Goal: Task Accomplishment & Management: Use online tool/utility

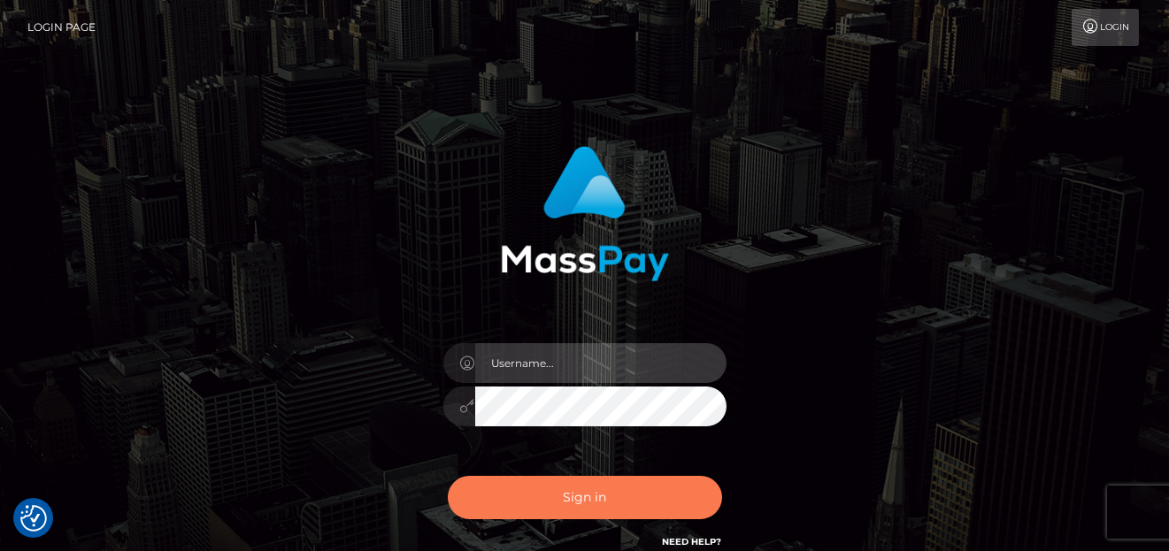
type input "denise"
click at [632, 493] on button "Sign in" at bounding box center [585, 497] width 274 height 43
type input "denise"
click at [649, 488] on button "Sign in" at bounding box center [585, 497] width 274 height 43
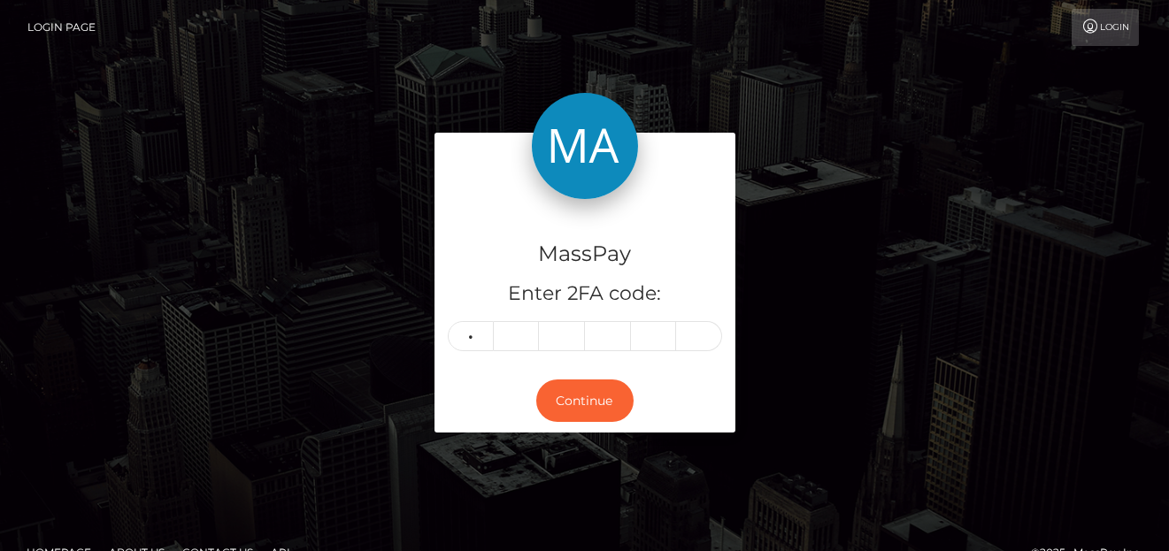
type input "1"
type input "2"
type input "0"
type input "6"
type input "9"
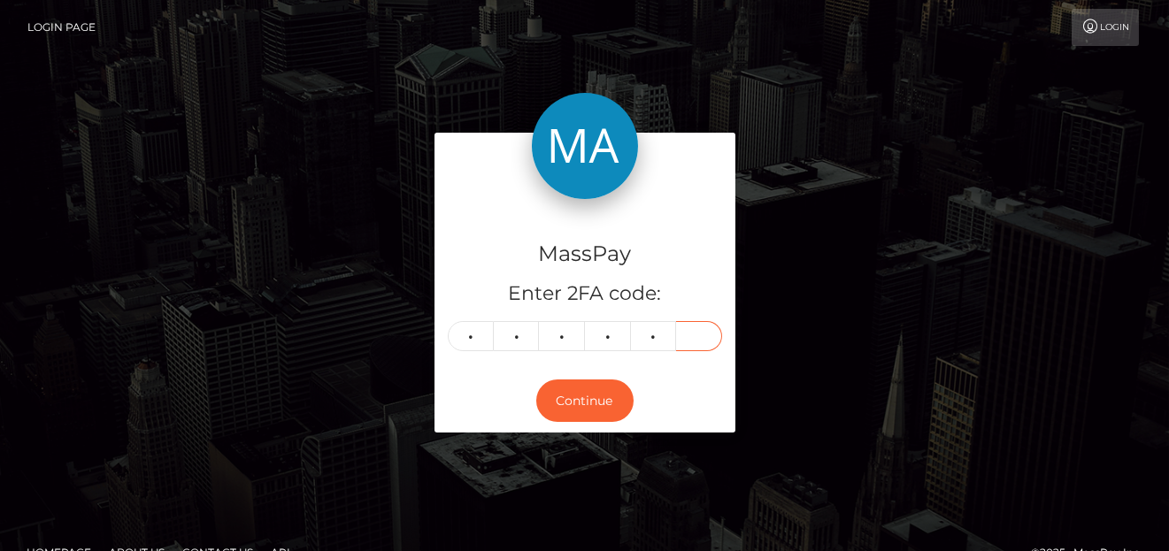
type input "6"
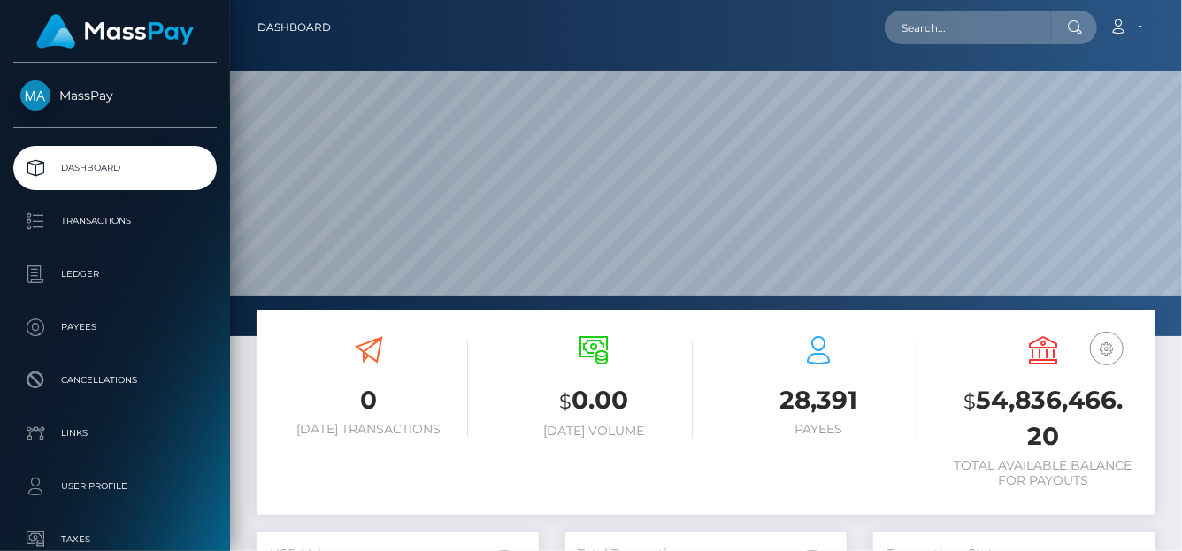
scroll to position [313, 282]
click at [982, 7] on nav "Dashboard Loading... Loading... Account Edit Profile" at bounding box center [706, 27] width 952 height 55
click at [973, 30] on input "text" at bounding box center [968, 28] width 166 height 34
paste input "info@ietto.gr"
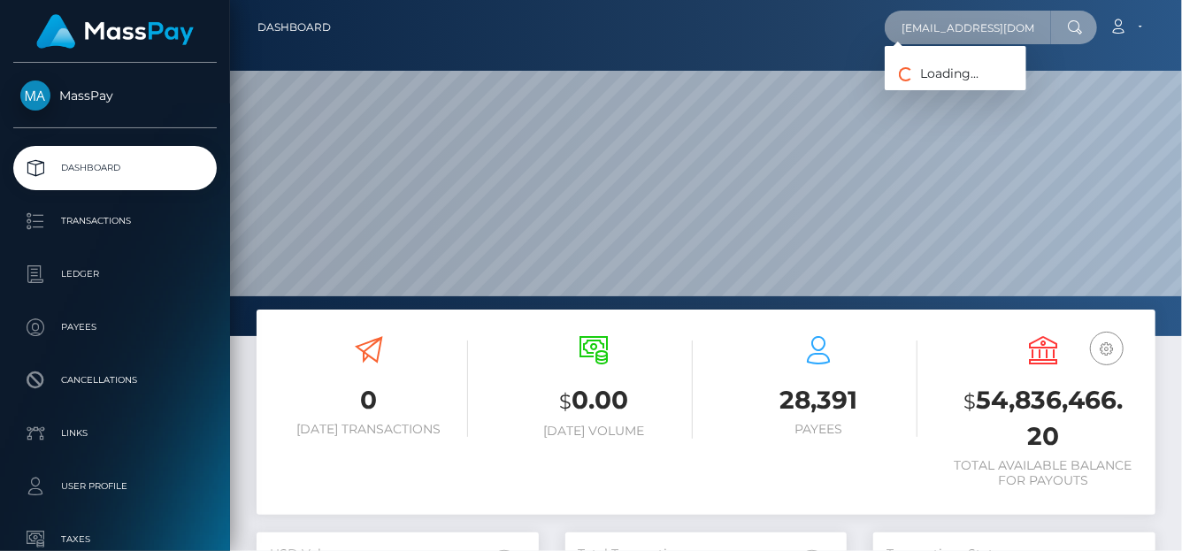
type input "info@ietto.gr"
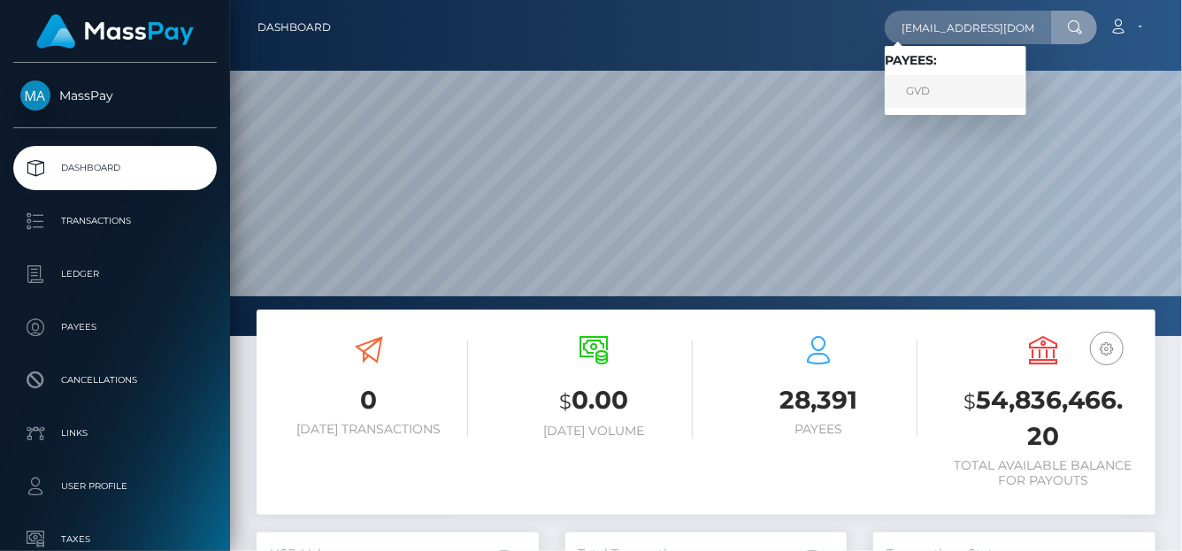
click at [929, 96] on link "GVD" at bounding box center [956, 91] width 142 height 33
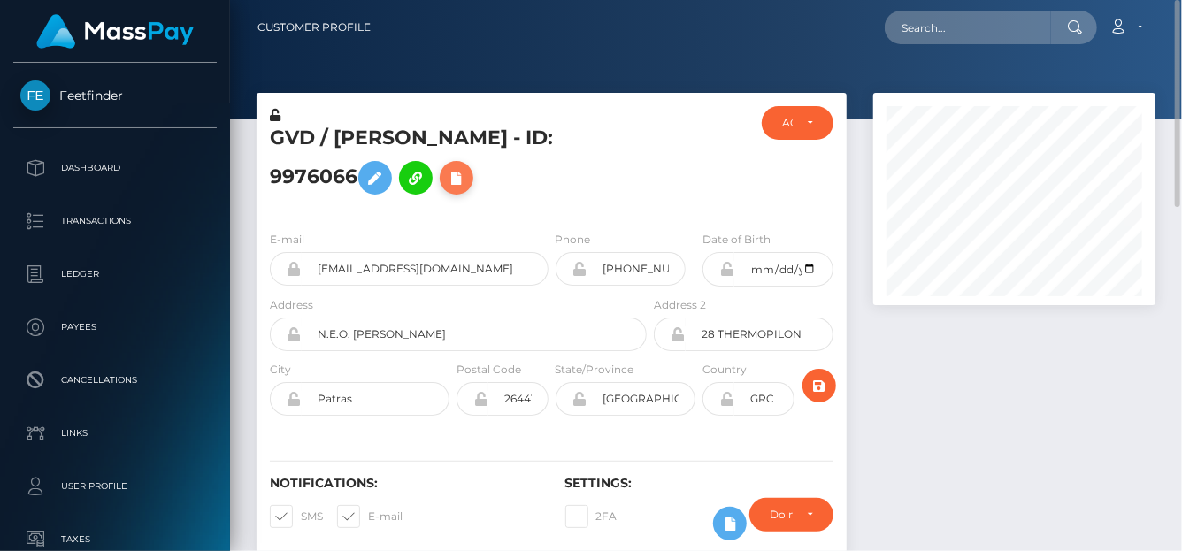
click at [465, 179] on icon at bounding box center [456, 178] width 21 height 22
select select
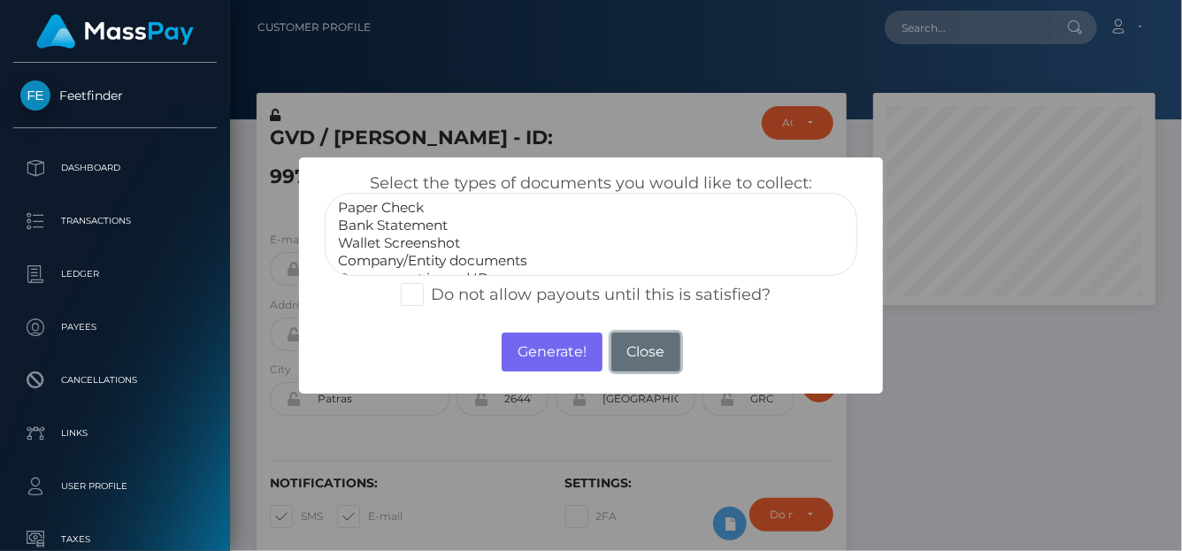
click at [628, 351] on button "Close" at bounding box center [645, 352] width 69 height 39
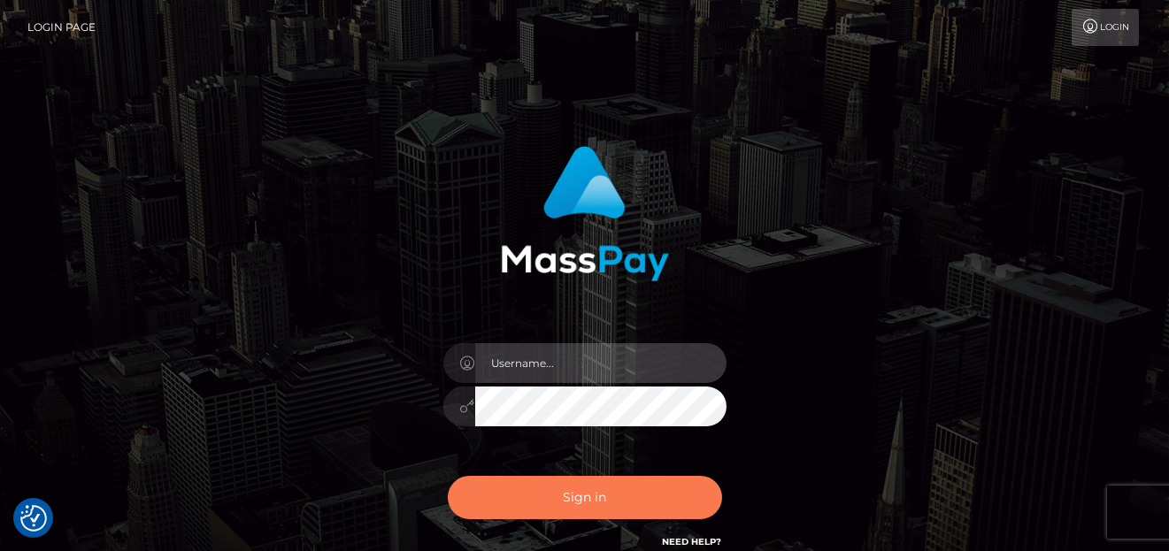
type input "[PERSON_NAME]"
click at [524, 489] on button "Sign in" at bounding box center [585, 497] width 274 height 43
type input "denise"
click at [502, 493] on button "Sign in" at bounding box center [585, 497] width 274 height 43
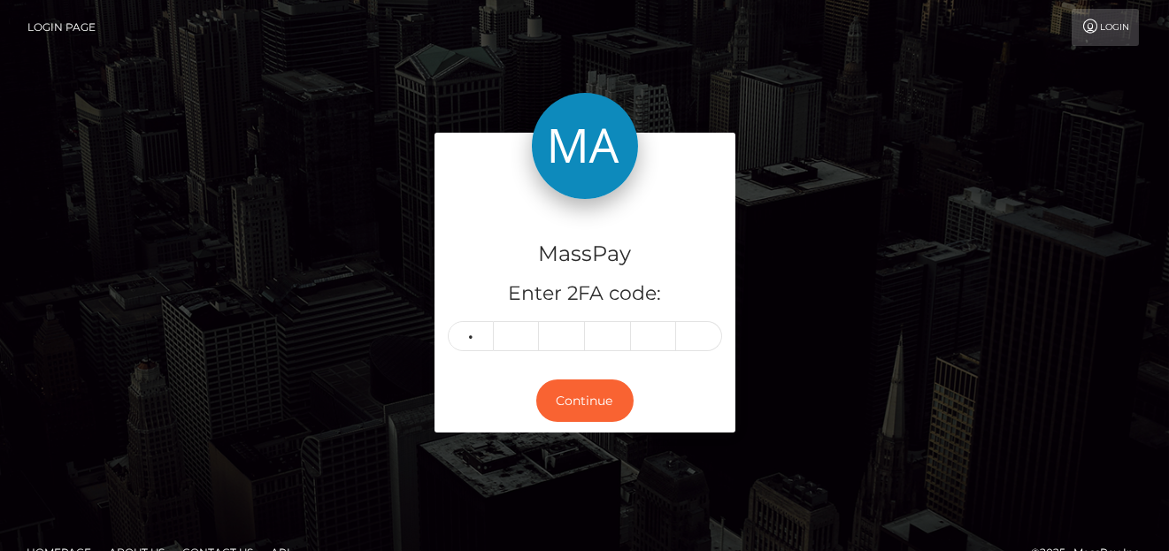
type input "9"
type input "3"
type input "1"
type input "2"
type input "3"
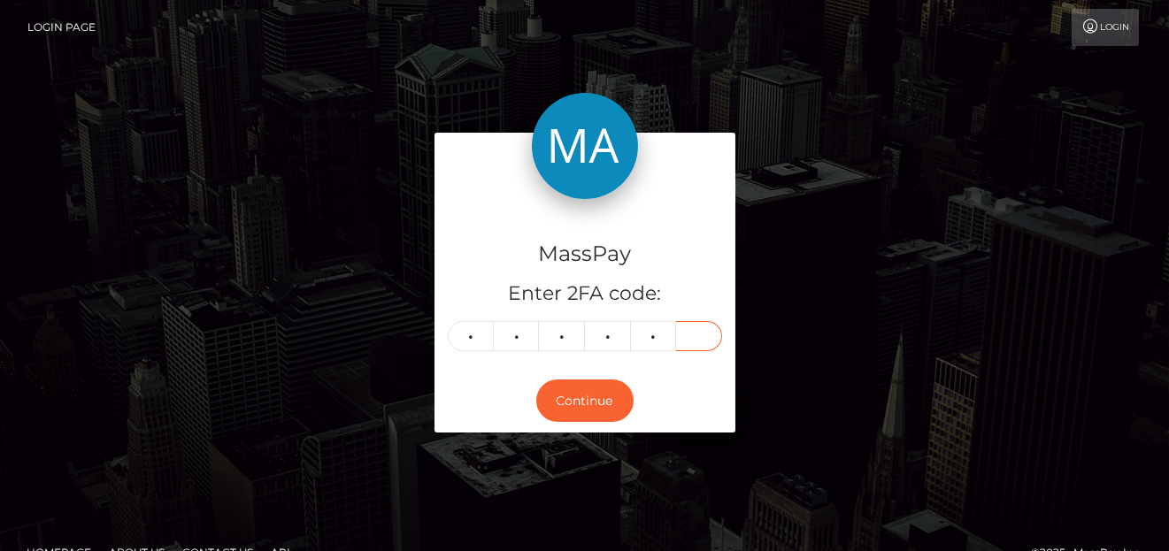
type input "5"
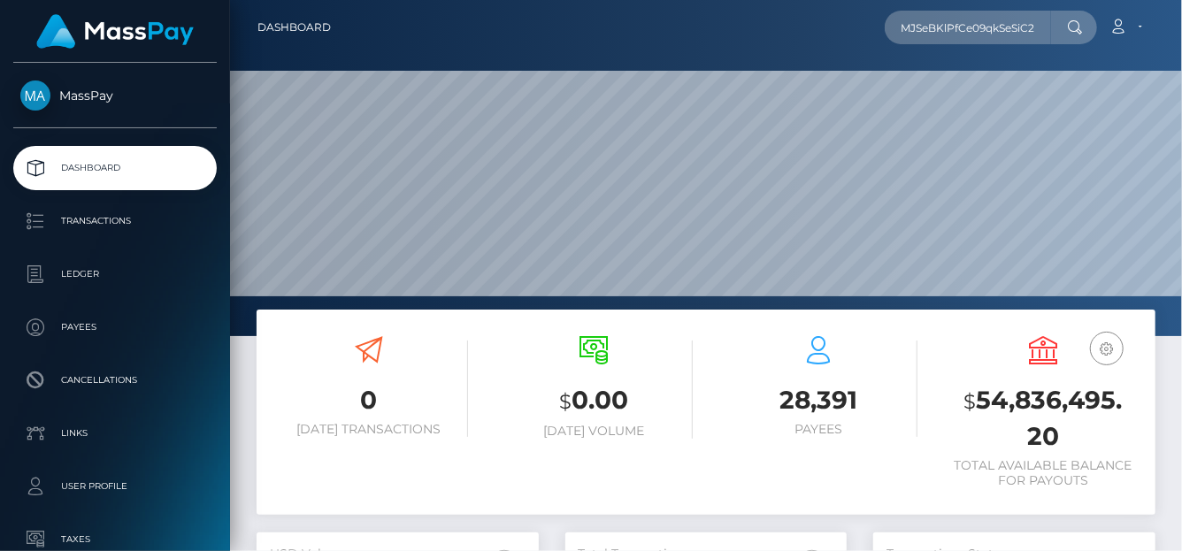
scroll to position [313, 282]
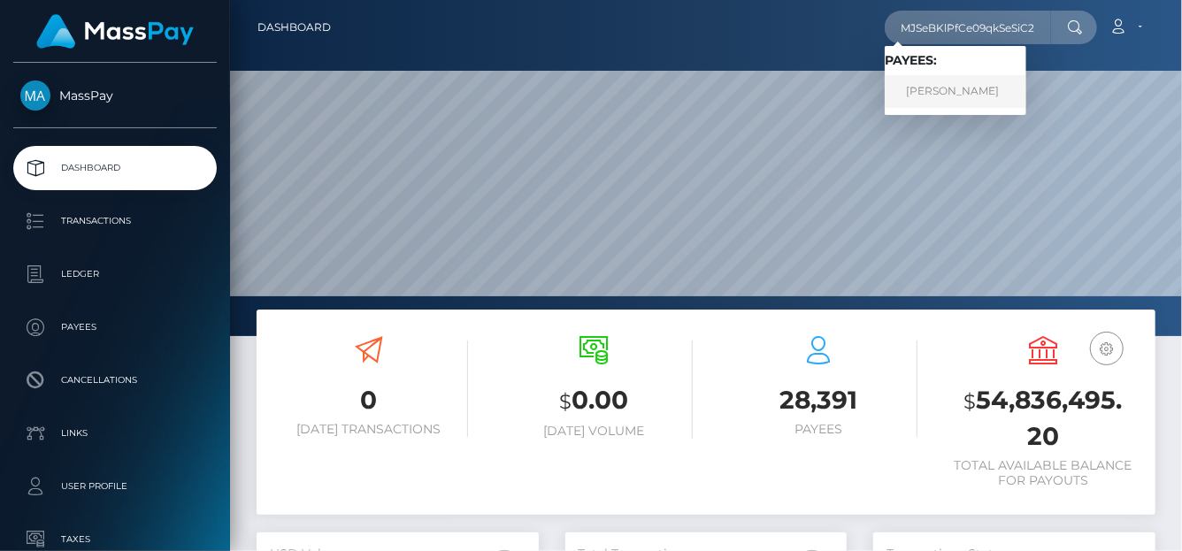
click at [934, 88] on link "[PERSON_NAME]" at bounding box center [956, 91] width 142 height 33
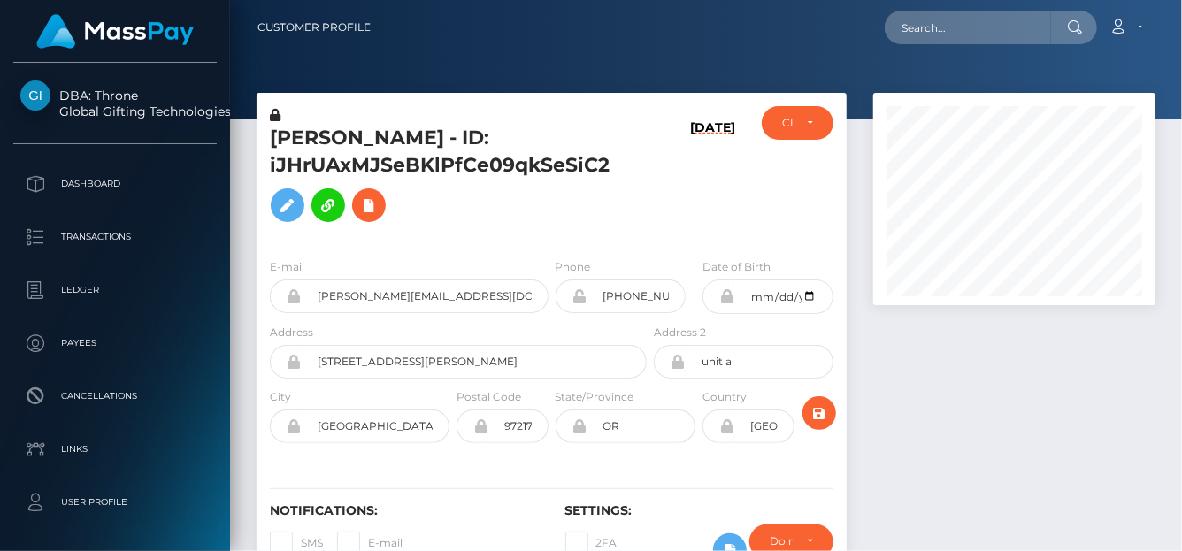
scroll to position [212, 282]
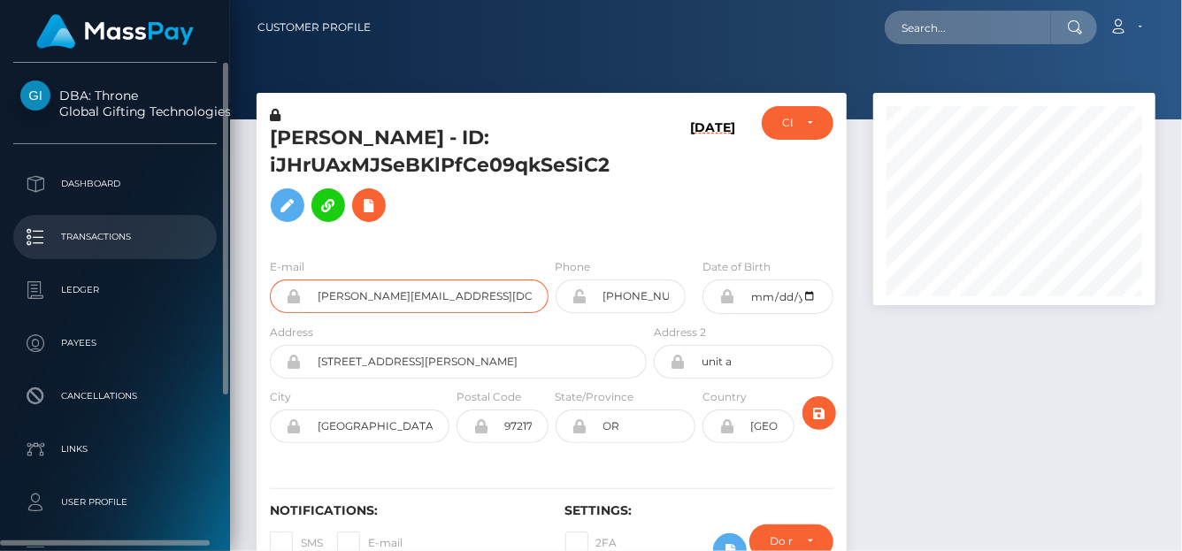
drag, startPoint x: 450, startPoint y: 301, endPoint x: 68, endPoint y: 245, distance: 386.3
click at [68, 245] on div "DBA: Throne Global Gifting Technologies Inc Dashboard Transactions Ledger" at bounding box center [591, 275] width 1182 height 551
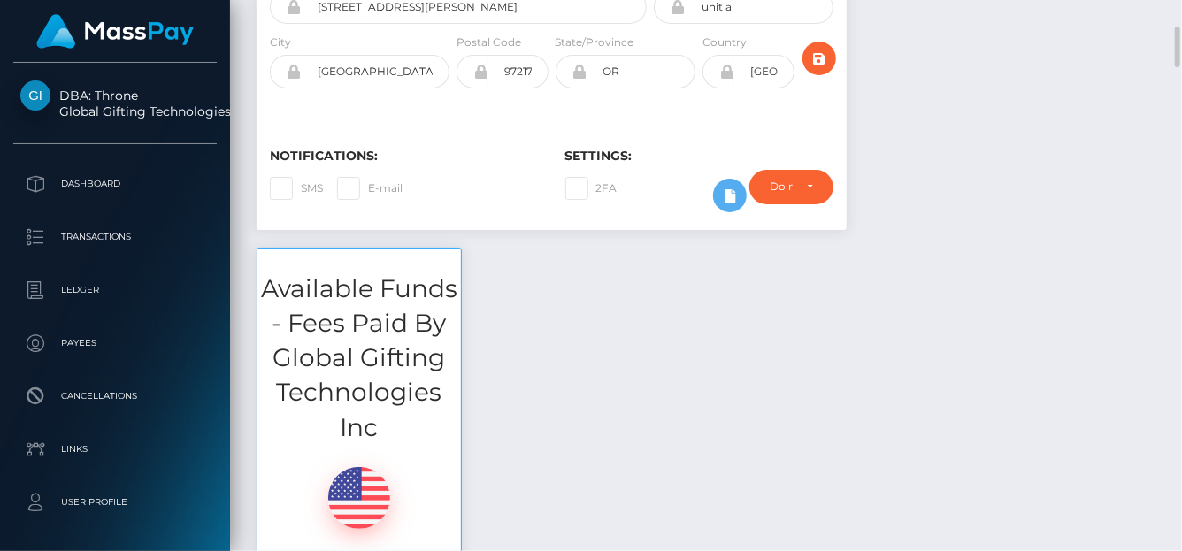
scroll to position [0, 0]
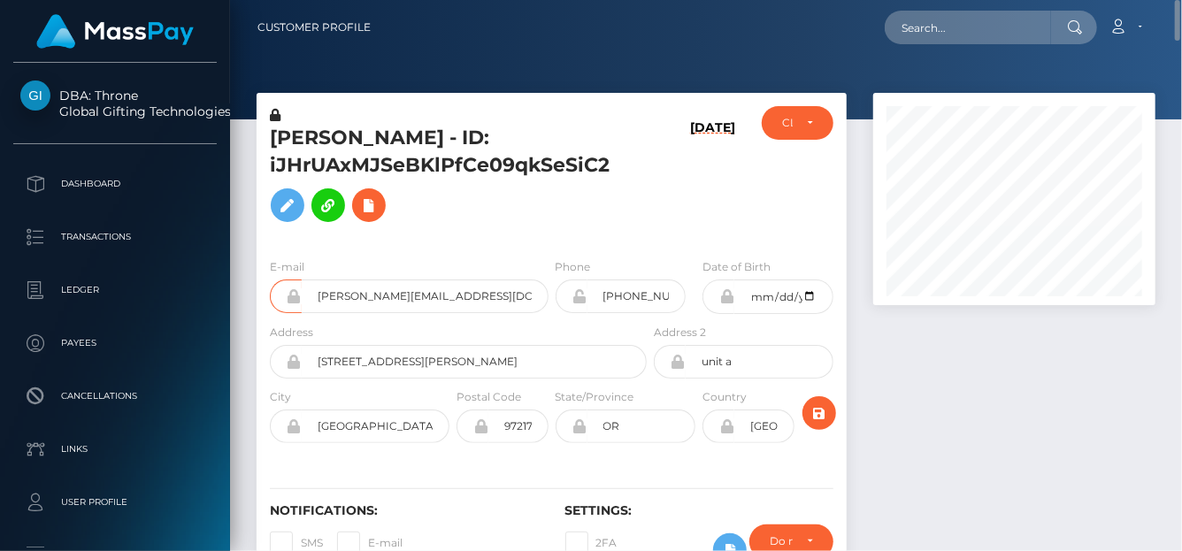
click at [971, 46] on nav "Customer Profile Loading... Loading... Account" at bounding box center [706, 27] width 952 height 55
click at [951, 34] on input "text" at bounding box center [968, 28] width 166 height 34
paste input "[EMAIL_ADDRESS][DOMAIN_NAME]"
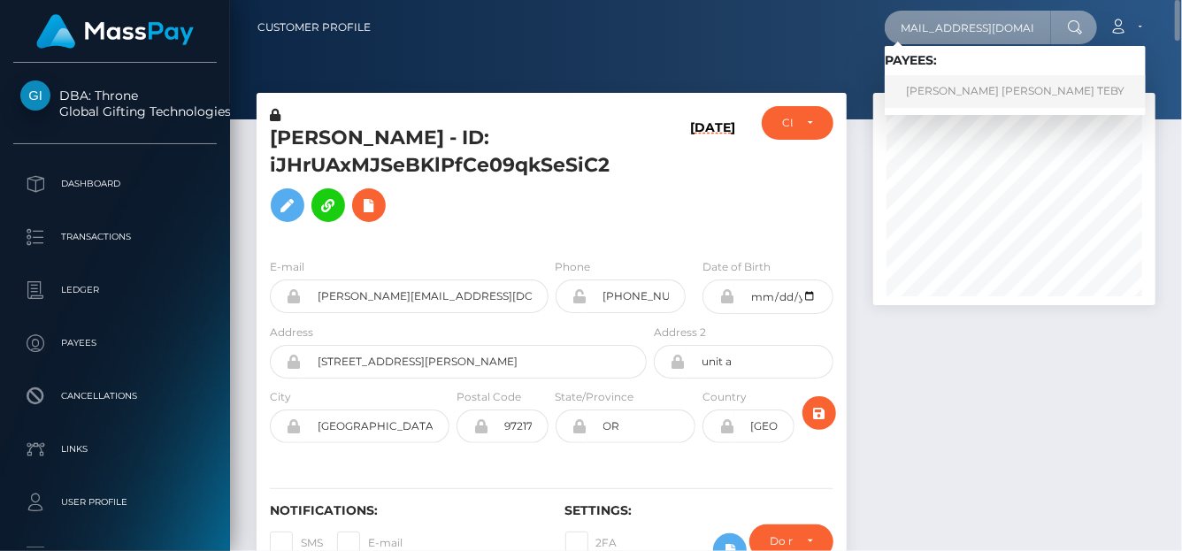
type input "[EMAIL_ADDRESS][DOMAIN_NAME]"
click at [934, 85] on link "ACHI SYLVIE NANCY TEBY" at bounding box center [1015, 91] width 261 height 33
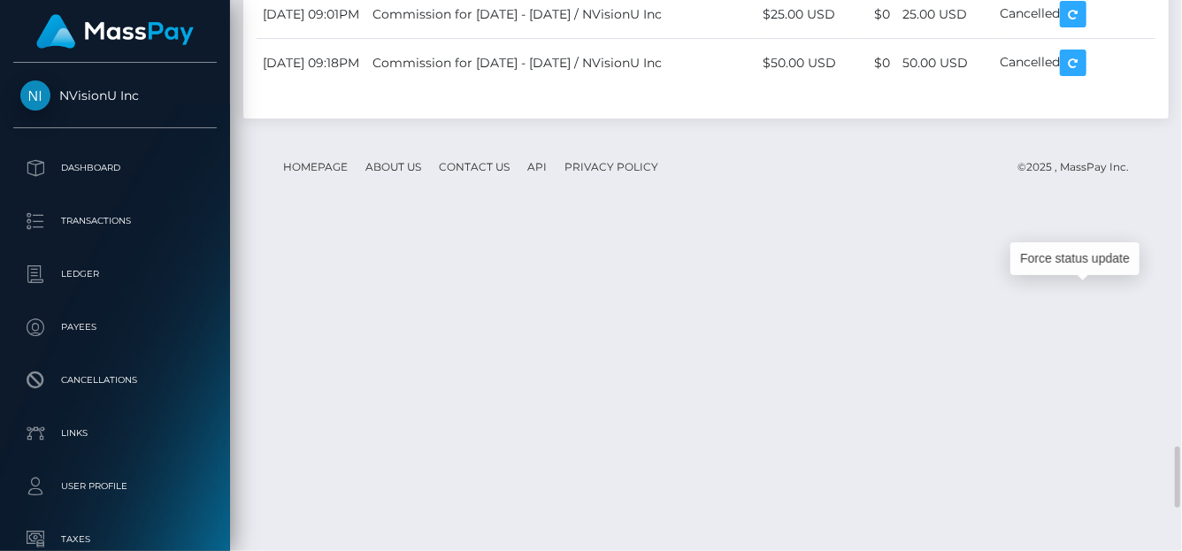
scroll to position [212, 282]
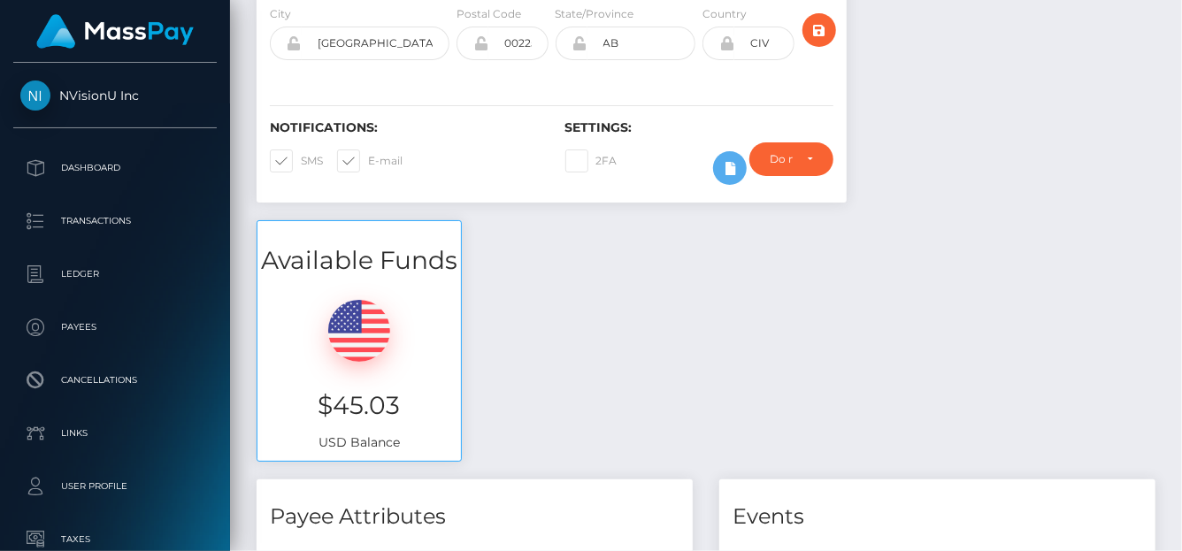
scroll to position [0, 0]
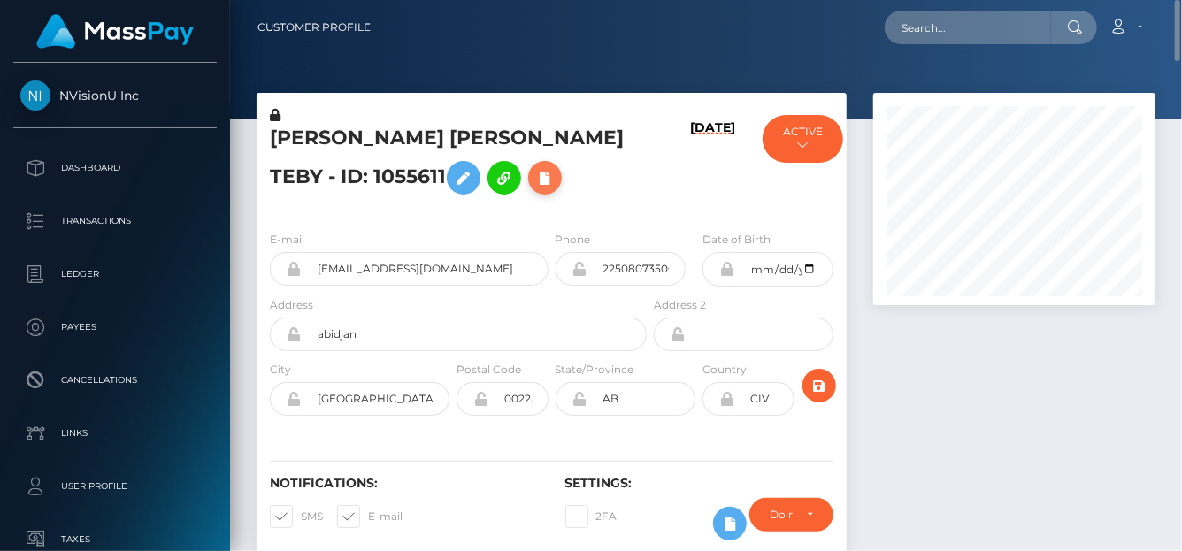
click at [534, 177] on icon at bounding box center [544, 178] width 21 height 22
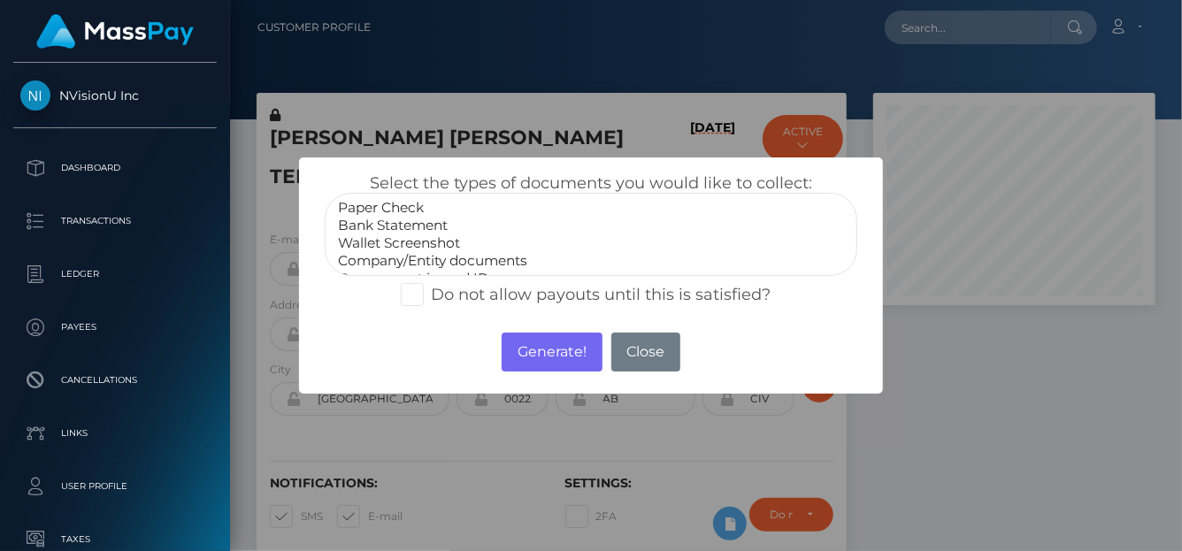
select select "Bank Statement"
click at [440, 226] on option "Bank Statement" at bounding box center [591, 226] width 510 height 18
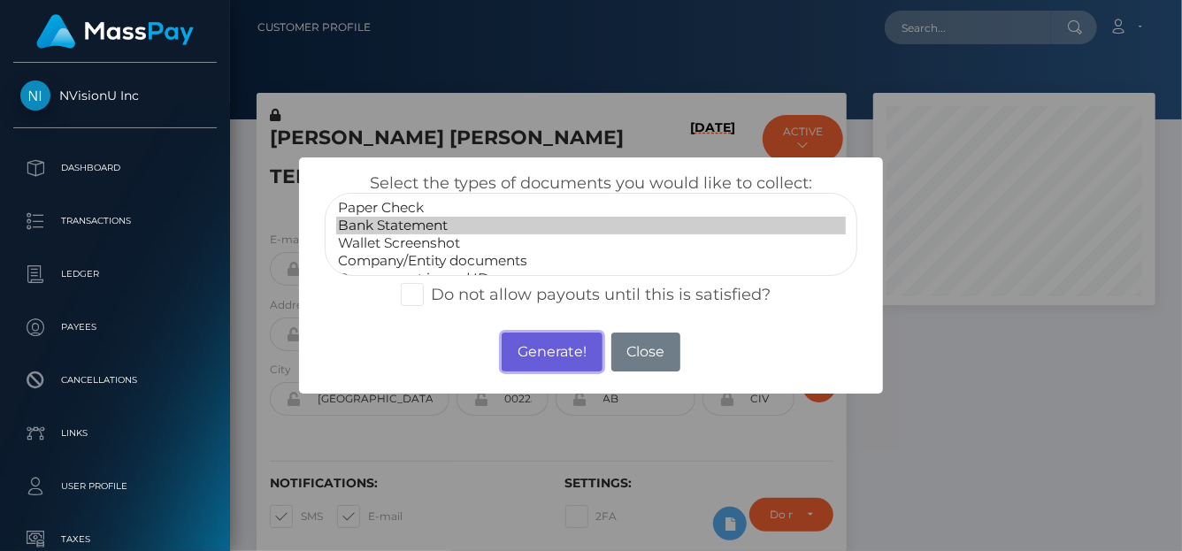
click at [548, 345] on button "Generate!" at bounding box center [552, 352] width 100 height 39
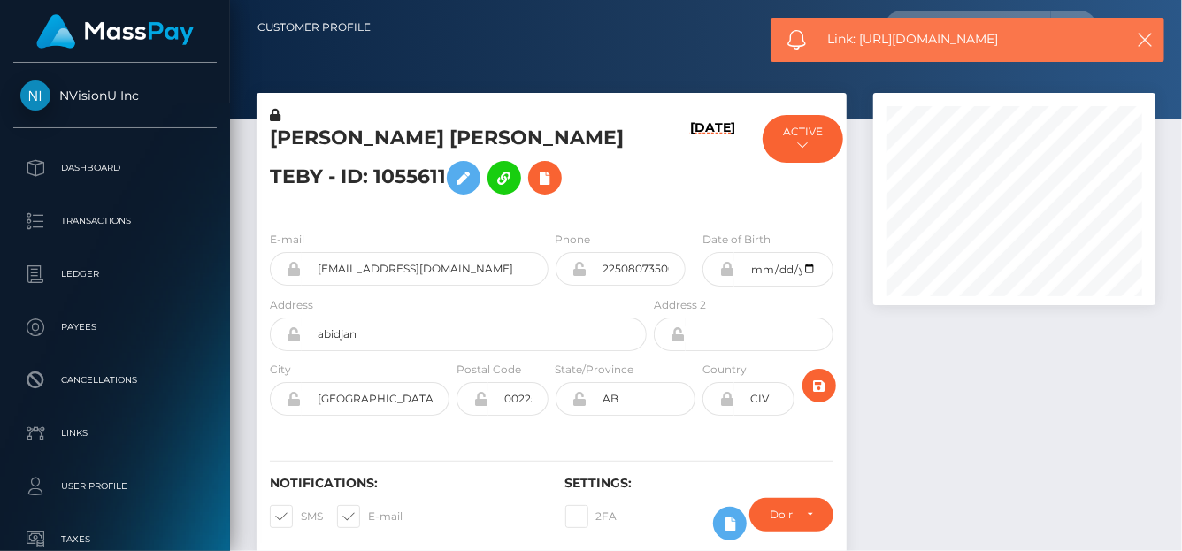
drag, startPoint x: 1062, startPoint y: 41, endPoint x: 860, endPoint y: 45, distance: 201.8
click at [860, 45] on span "Link: https://l.maspay.io/1k9KT" at bounding box center [970, 39] width 284 height 19
copy span "https://l.maspay.io/1k9KT"
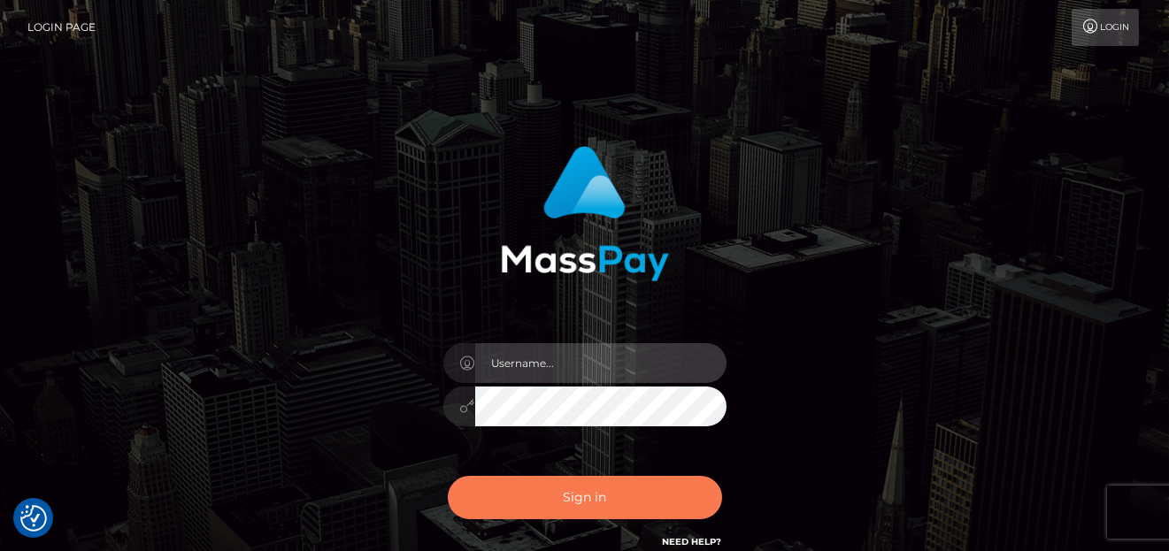
type input "denise"
click at [562, 491] on button "Sign in" at bounding box center [585, 497] width 274 height 43
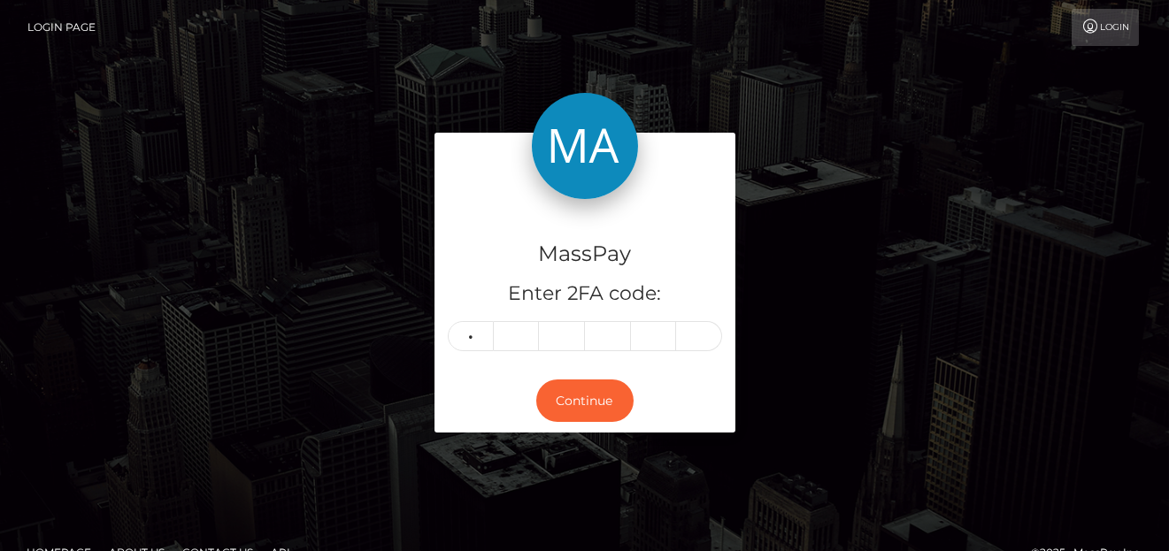
type input "2"
type input "0"
type input "6"
type input "1"
type input "3"
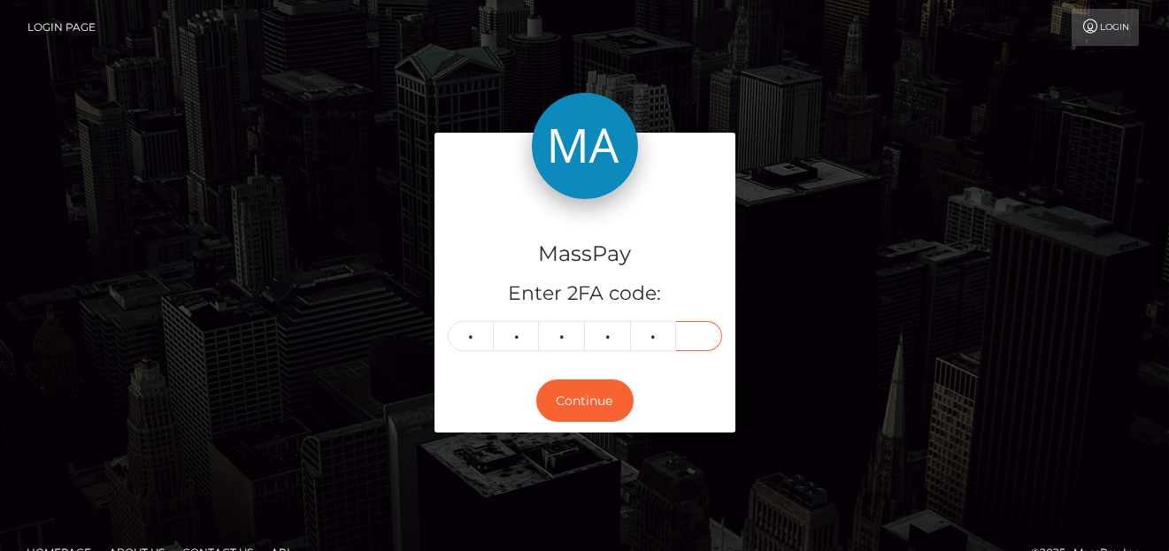
type input "6"
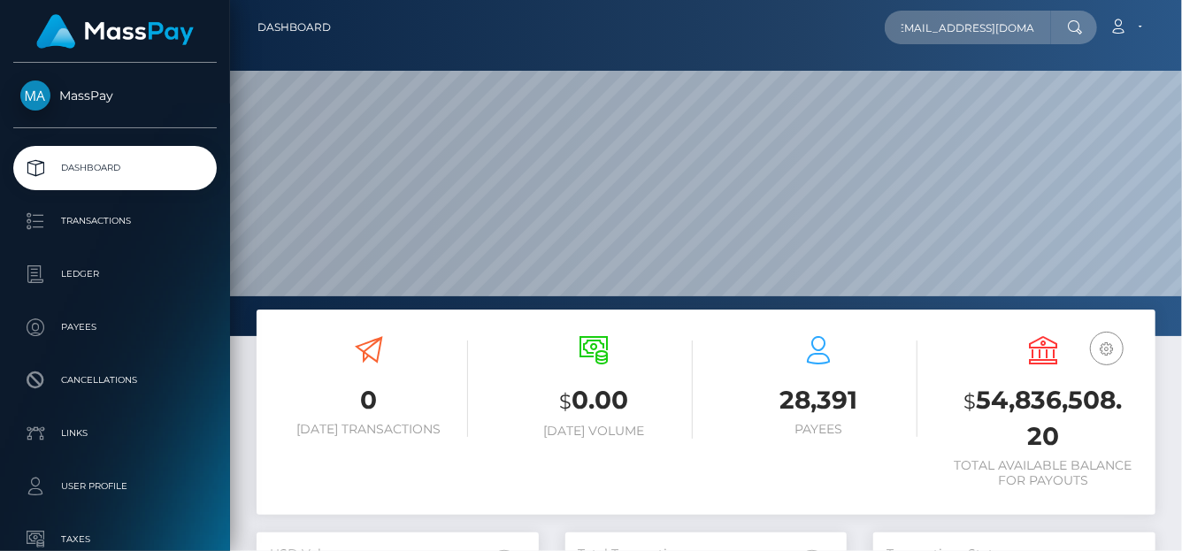
scroll to position [313, 282]
type input "[EMAIL_ADDRESS][DOMAIN_NAME]"
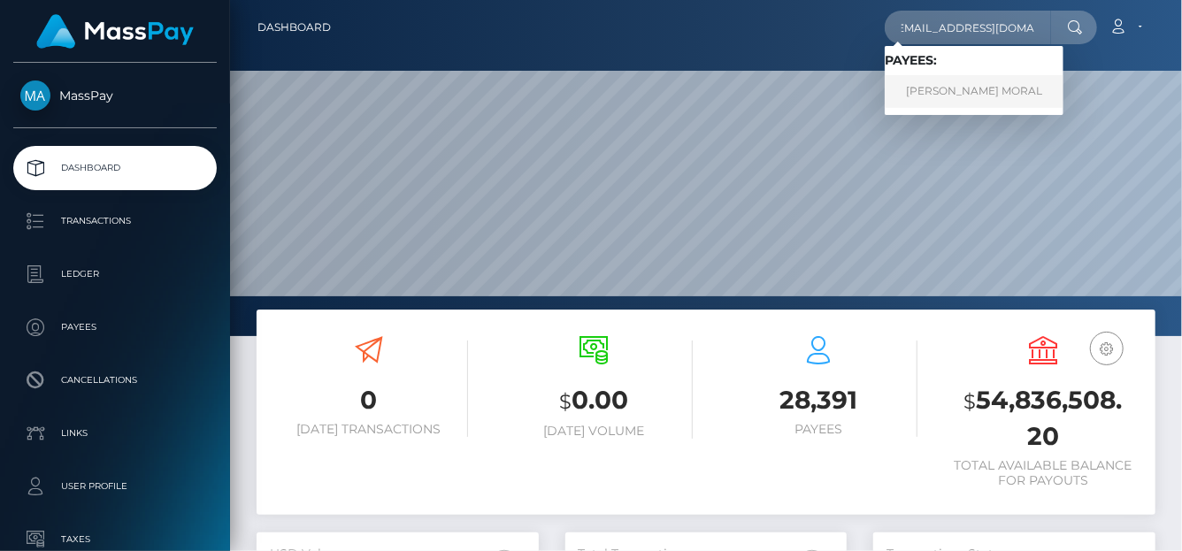
click at [981, 89] on link "[PERSON_NAME] MORAL" at bounding box center [974, 91] width 179 height 33
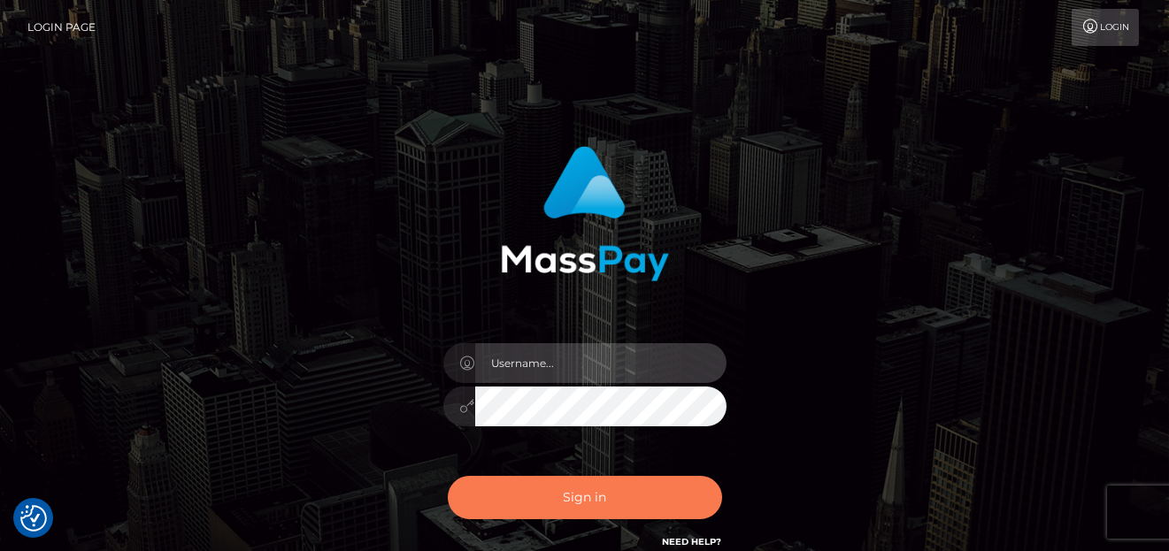
type input "[PERSON_NAME]"
click at [471, 495] on button "Sign in" at bounding box center [585, 497] width 274 height 43
type input "denise"
click at [532, 484] on button "Sign in" at bounding box center [585, 497] width 274 height 43
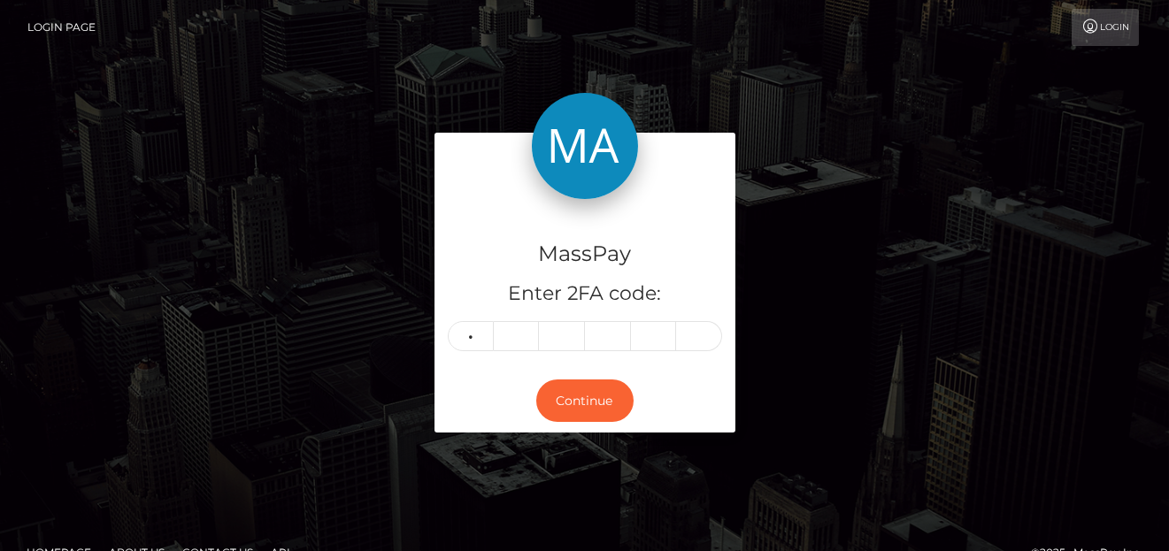
type input "7"
type input "5"
type input "2"
type input "3"
type input "6"
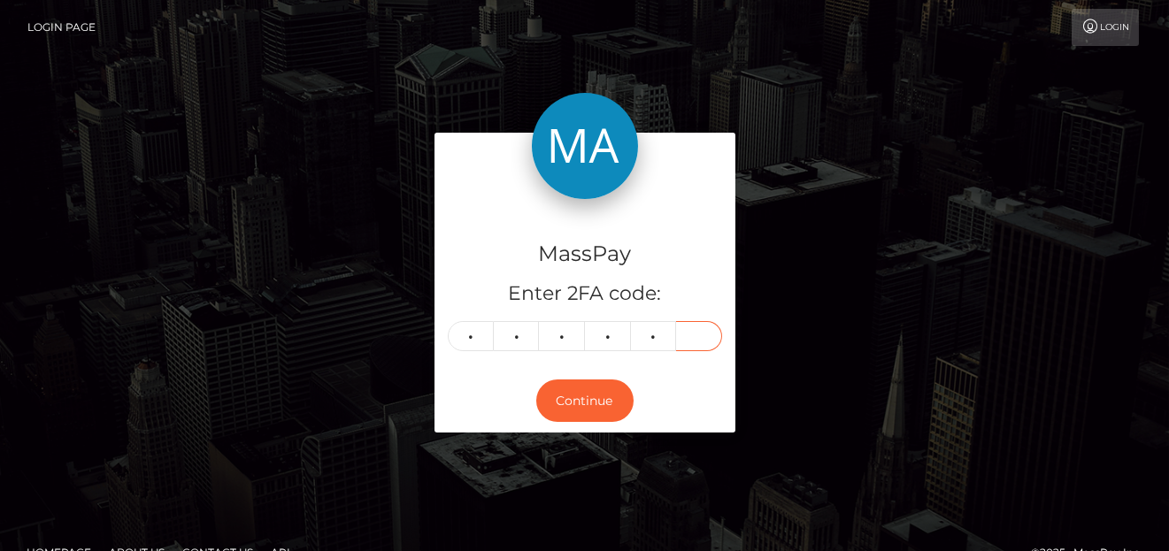
type input "2"
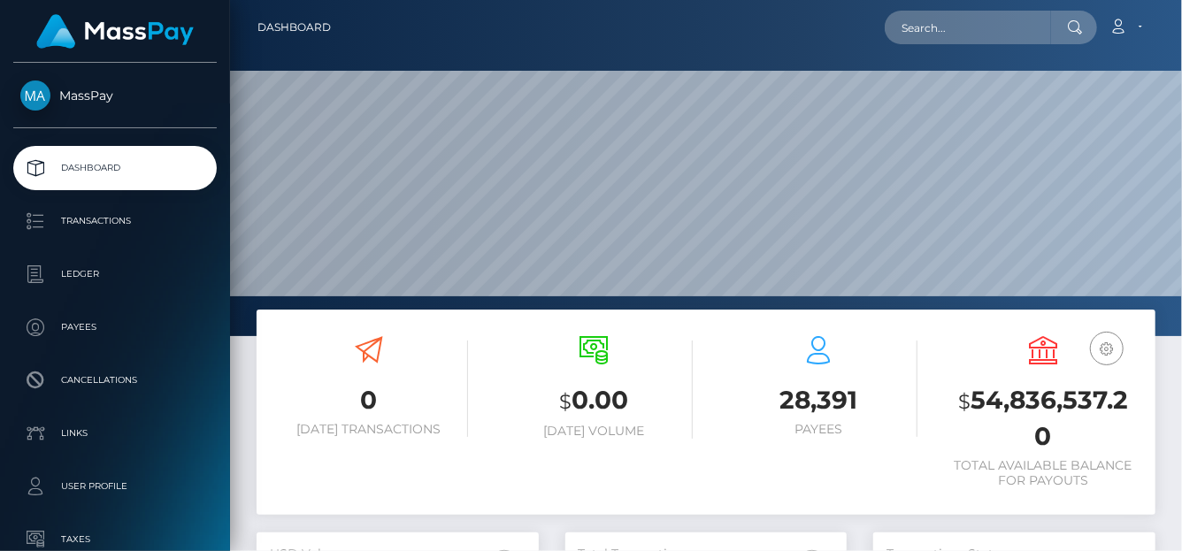
scroll to position [313, 282]
click at [908, 39] on input "text" at bounding box center [968, 28] width 166 height 34
paste input "[EMAIL_ADDRESS][DOMAIN_NAME]"
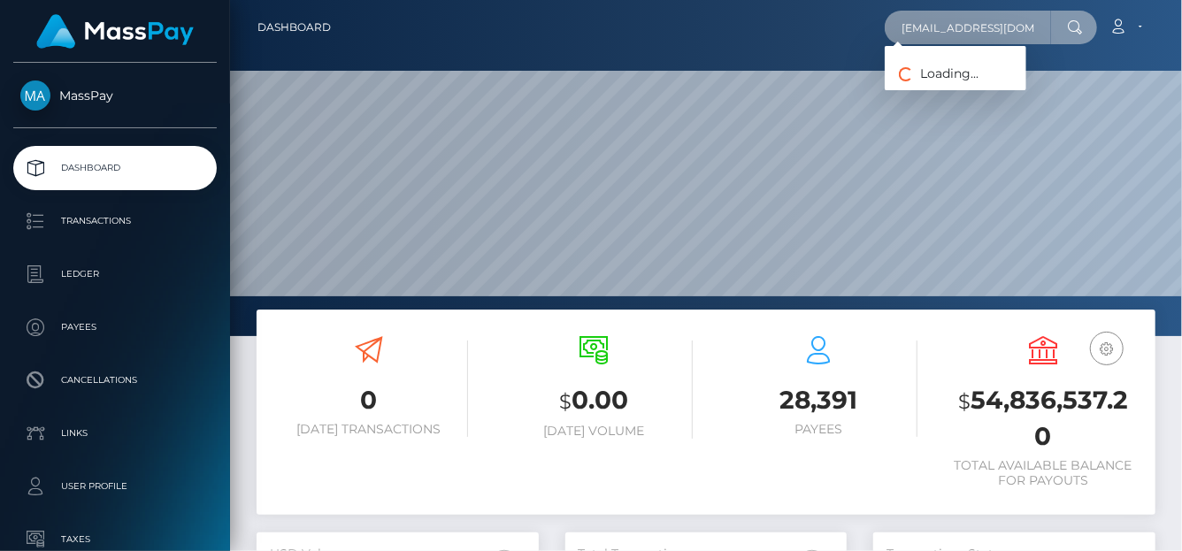
type input "naluwehi@gmail.com"
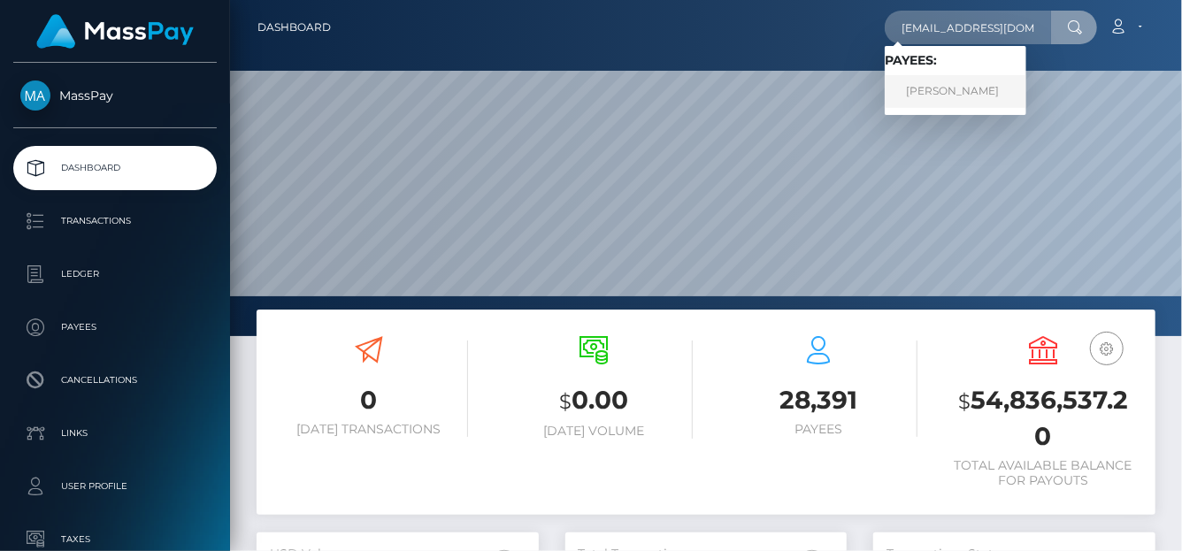
click at [904, 94] on link "Traci Adams" at bounding box center [956, 91] width 142 height 33
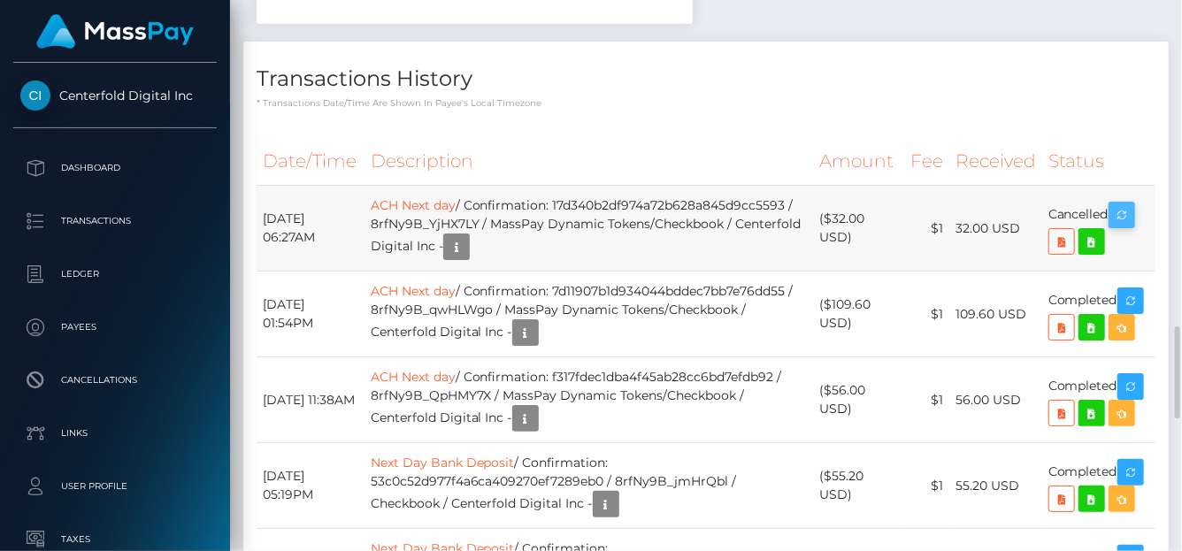
scroll to position [212, 282]
click at [1096, 233] on icon at bounding box center [1091, 242] width 21 height 22
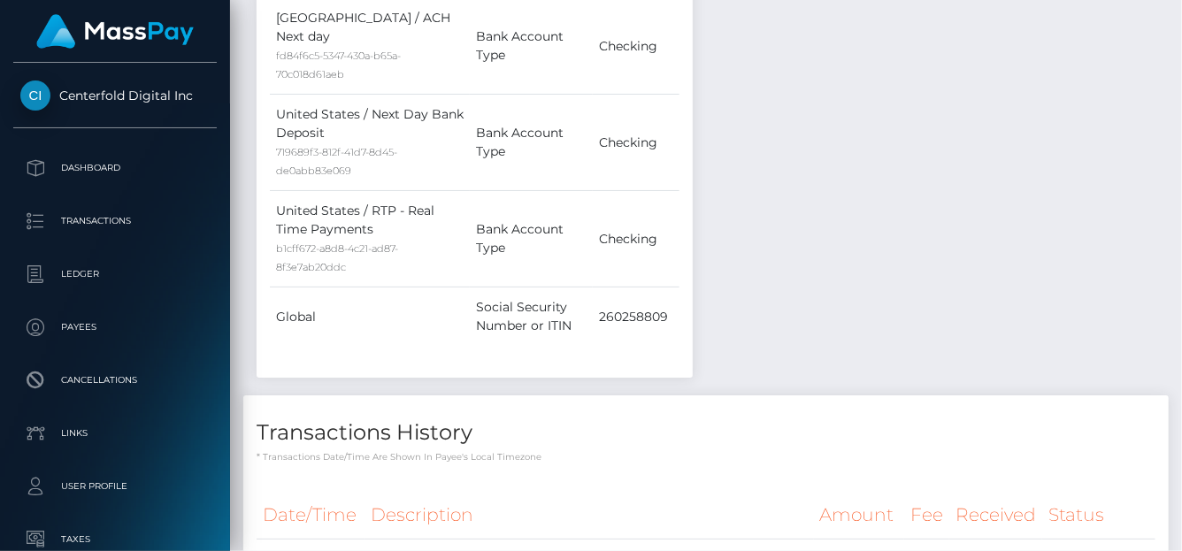
scroll to position [1152, 0]
